Goal: Information Seeking & Learning: Compare options

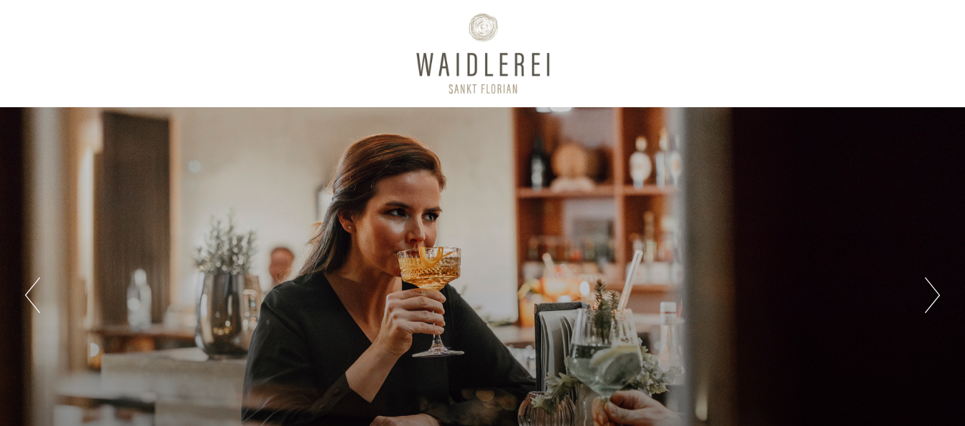
click at [932, 21] on div "Previous Next 1 2 3 4 5 6 7" at bounding box center [482, 242] width 965 height 484
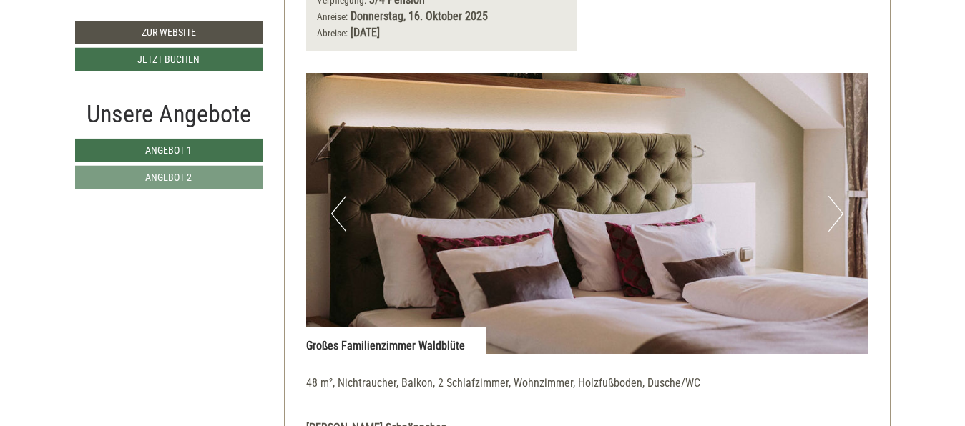
scroll to position [922, 0]
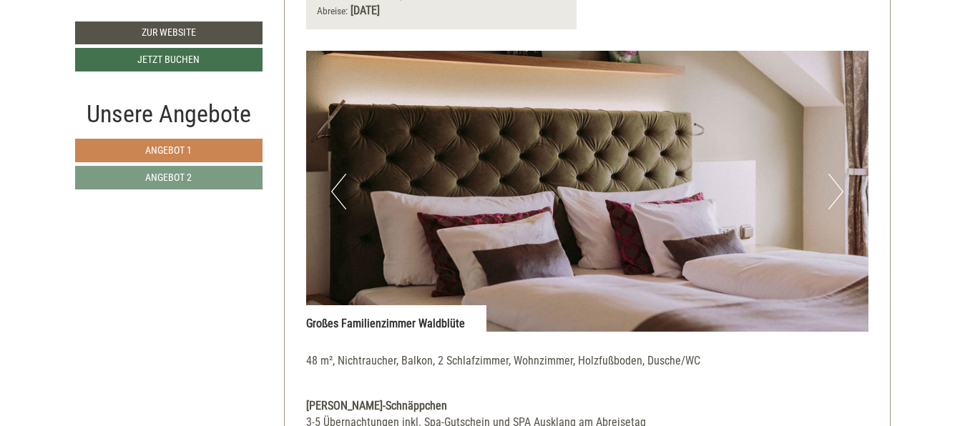
click at [191, 149] on span "Angebot 1" at bounding box center [168, 149] width 46 height 11
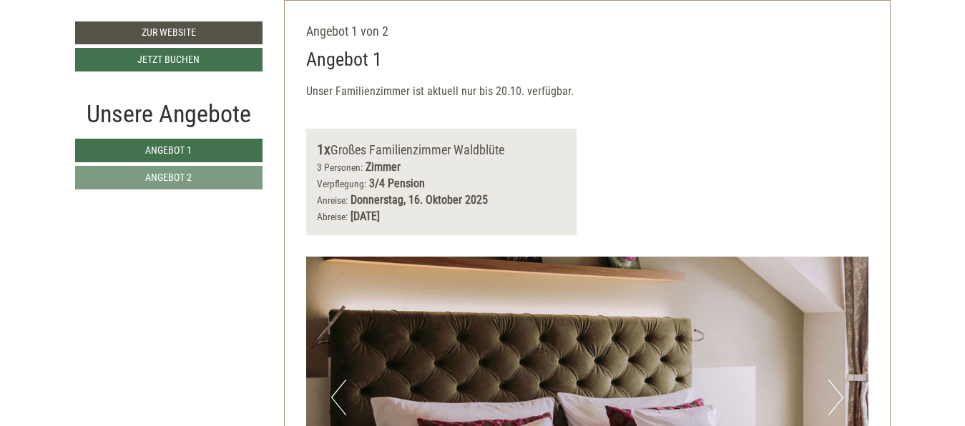
click at [652, 105] on div "Unser Familienzimmer ist aktuell nur bis 20.10. verfügbar." at bounding box center [587, 96] width 562 height 24
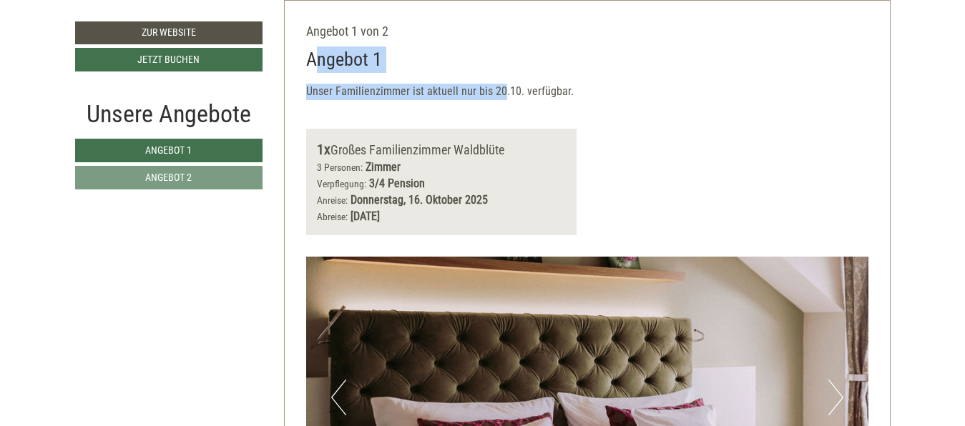
drag, startPoint x: 312, startPoint y: 61, endPoint x: 499, endPoint y: 92, distance: 189.2
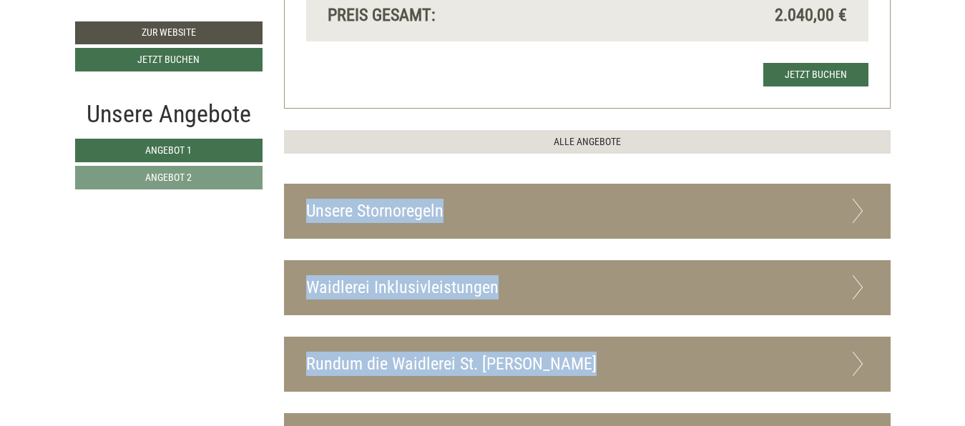
scroll to position [1615, 0]
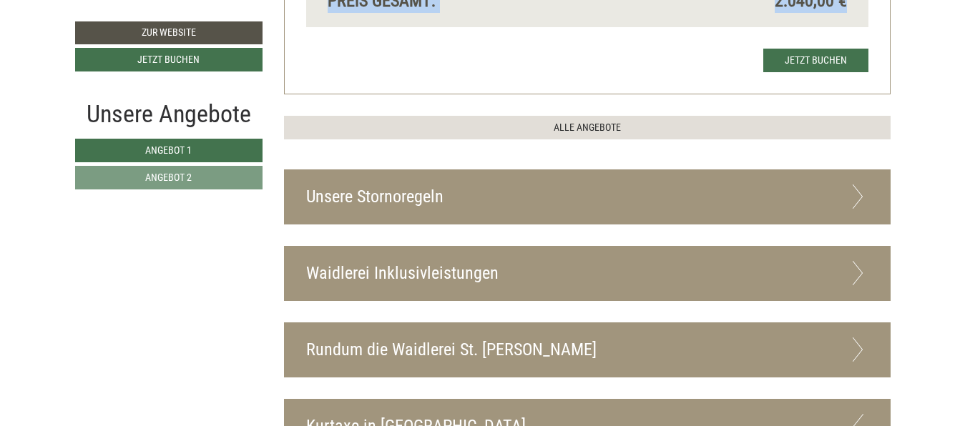
drag, startPoint x: 306, startPoint y: 59, endPoint x: 762, endPoint y: 37, distance: 456.1
click at [169, 175] on span "Angebot 2" at bounding box center [168, 177] width 46 height 11
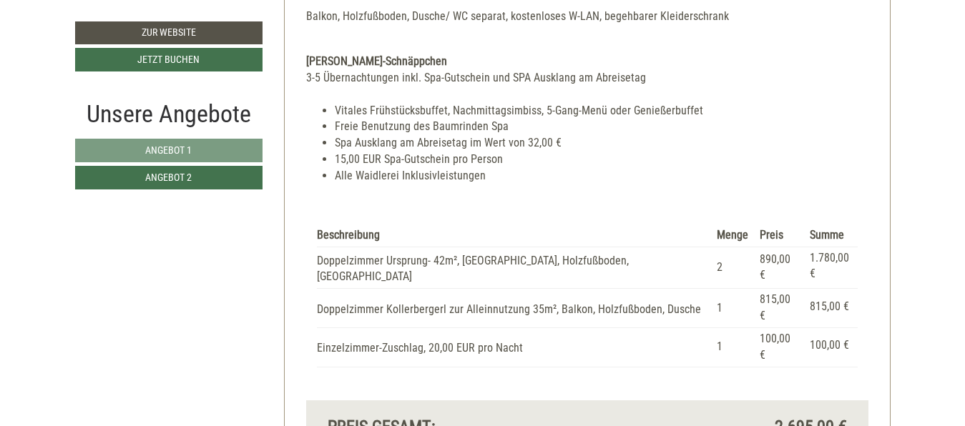
scroll to position [1652, 0]
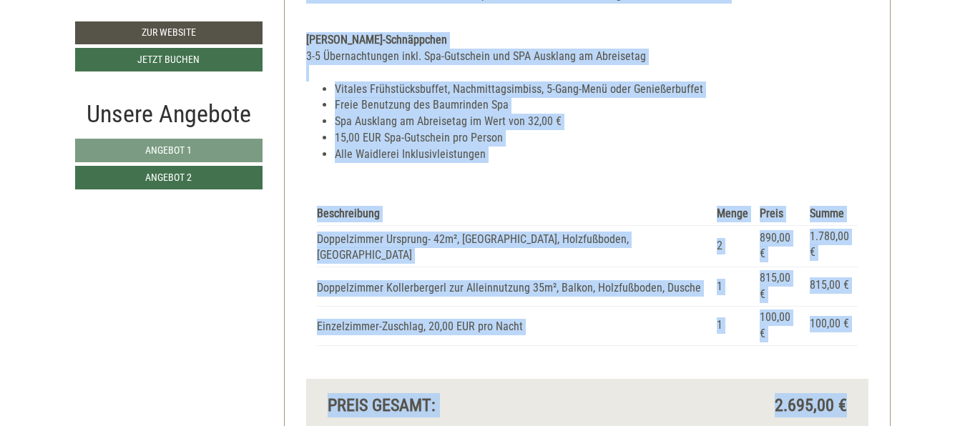
drag, startPoint x: 306, startPoint y: 62, endPoint x: 846, endPoint y: 368, distance: 620.6
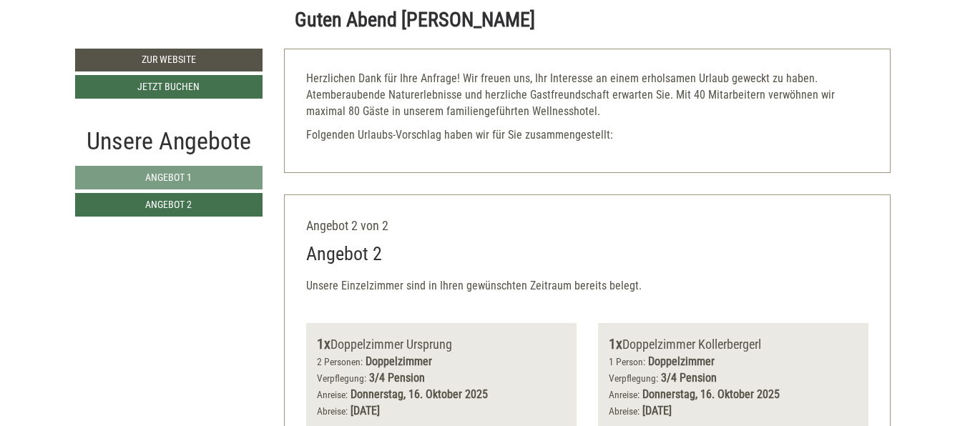
scroll to position [0, 0]
